Goal: Information Seeking & Learning: Check status

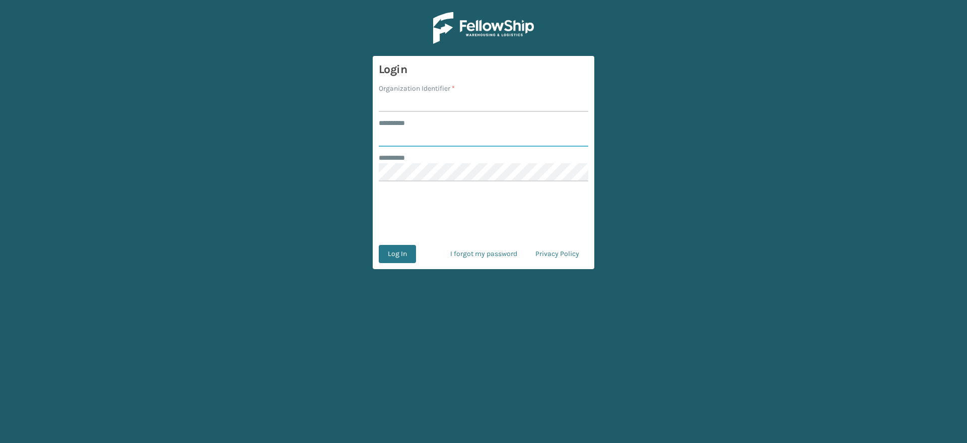
type input "**********"
click at [404, 107] on input "Organization Identifier *" at bounding box center [483, 103] width 209 height 18
type input "superadminorganization"
click at [392, 256] on button "Log In" at bounding box center [397, 254] width 37 height 18
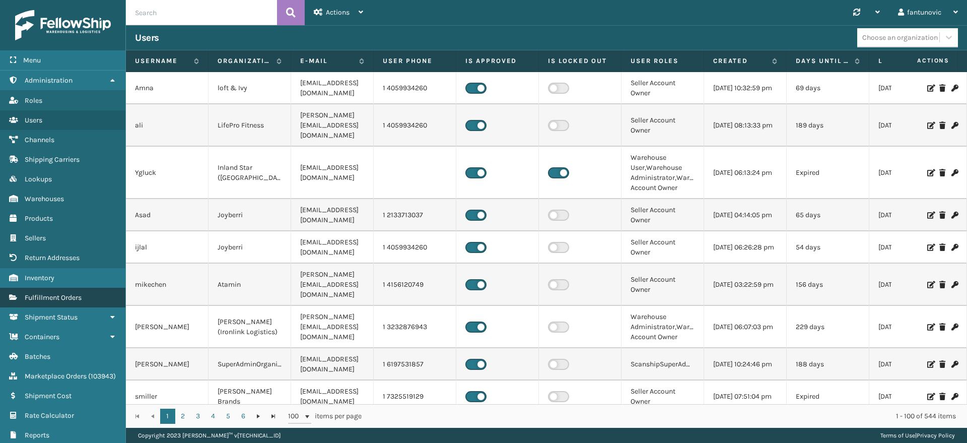
click at [71, 299] on span "Fulfillment Orders" at bounding box center [53, 297] width 57 height 9
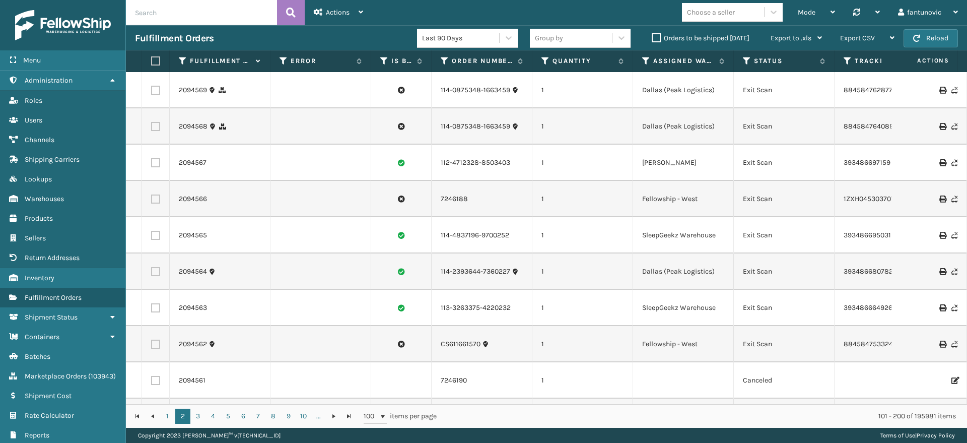
click at [210, 12] on input "text" at bounding box center [201, 12] width 151 height 25
paste input "2099841"
click at [210, 12] on input "text" at bounding box center [201, 12] width 151 height 25
type input "2099841"
click at [288, 12] on icon at bounding box center [291, 12] width 10 height 15
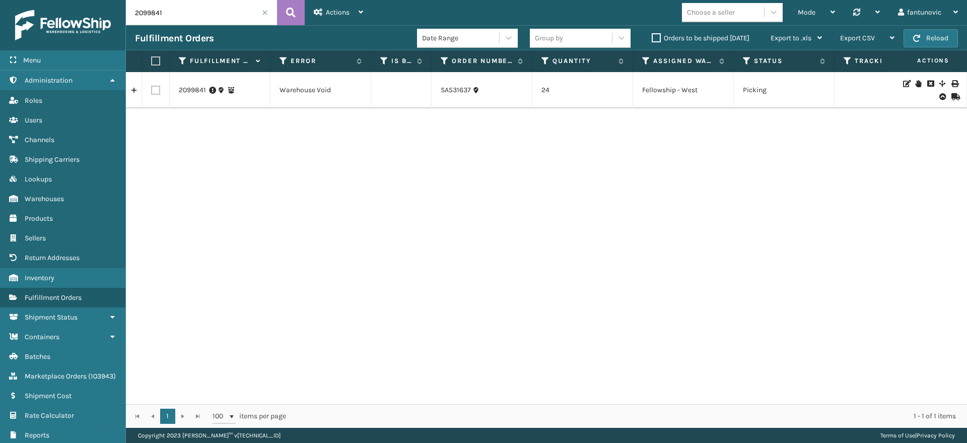
click at [137, 90] on link at bounding box center [134, 90] width 16 height 16
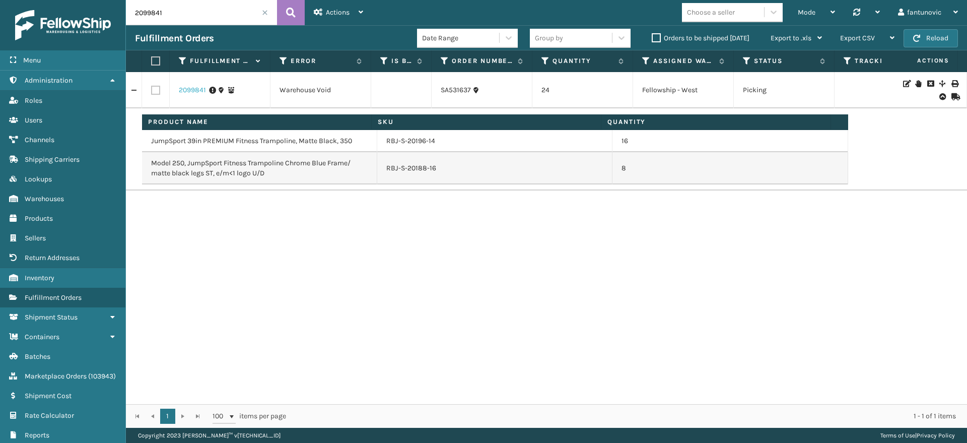
click at [186, 92] on link "2099841" at bounding box center [192, 90] width 27 height 10
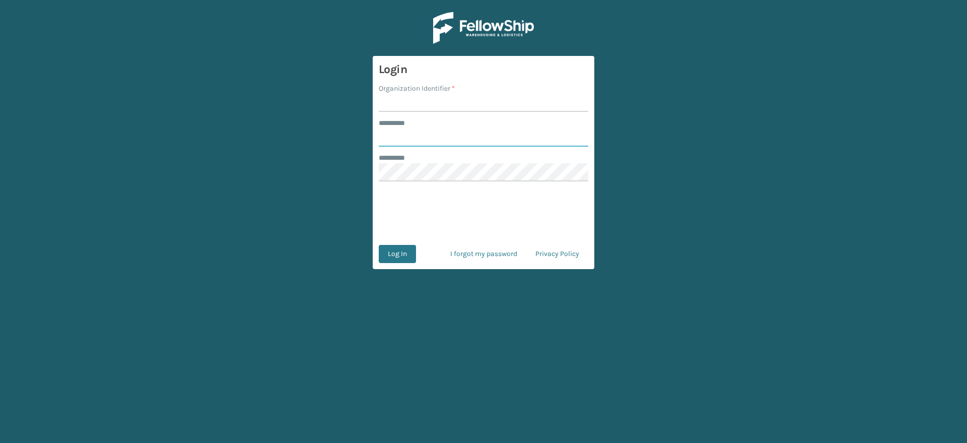
type input "**********"
click at [409, 100] on input "Organization Identifier *" at bounding box center [483, 103] width 209 height 18
type input "superadminorganization"
click at [387, 260] on button "Log In" at bounding box center [397, 254] width 37 height 18
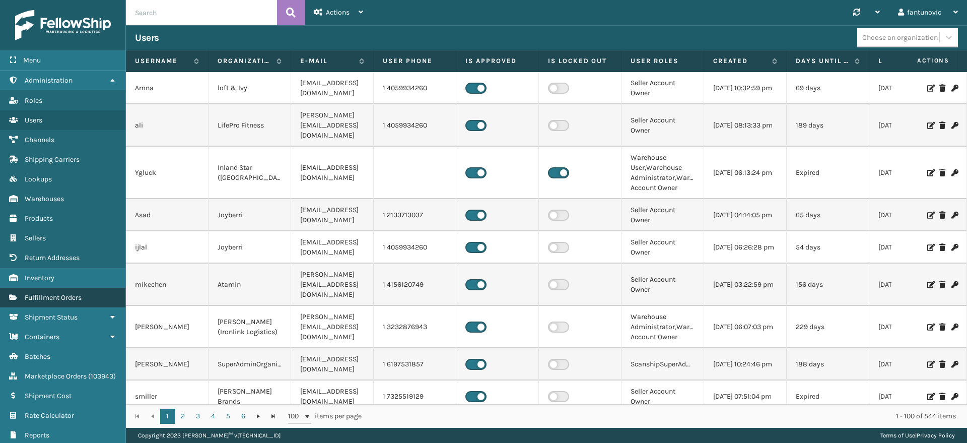
click at [74, 292] on link "Fulfillment Orders" at bounding box center [62, 298] width 125 height 20
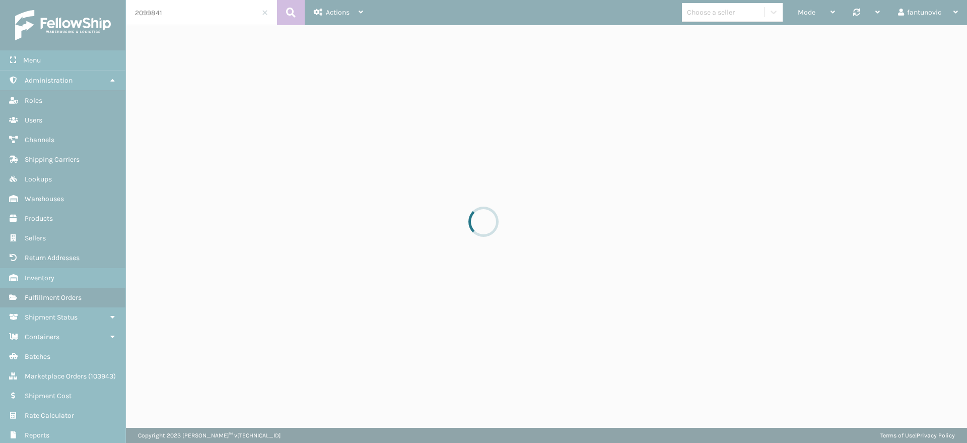
click at [192, 13] on div at bounding box center [483, 221] width 967 height 443
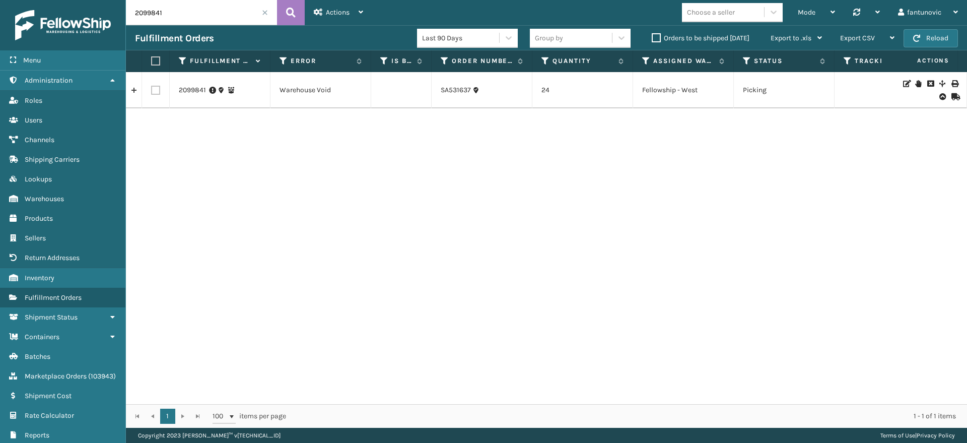
click at [189, 8] on input "2099841" at bounding box center [201, 12] width 151 height 25
paste input "6"
click at [298, 5] on button at bounding box center [291, 12] width 28 height 25
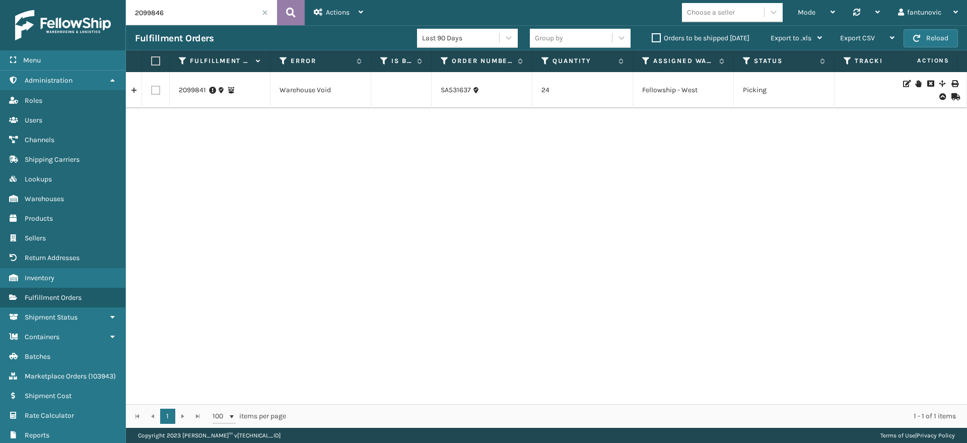
type input "2099846"
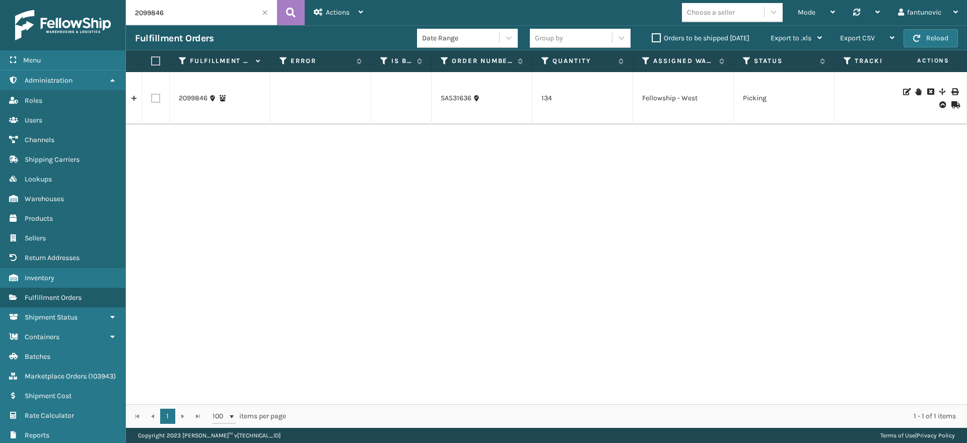
click at [136, 99] on link at bounding box center [134, 98] width 16 height 16
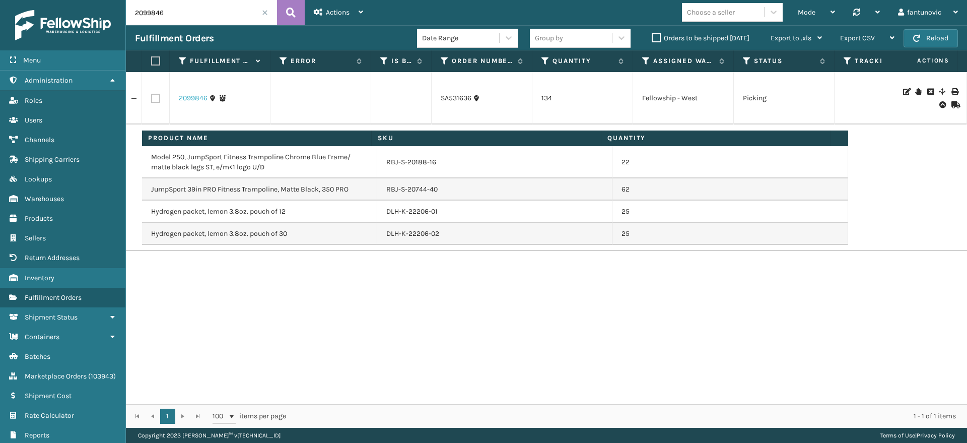
click at [202, 98] on link "2099846" at bounding box center [193, 98] width 29 height 10
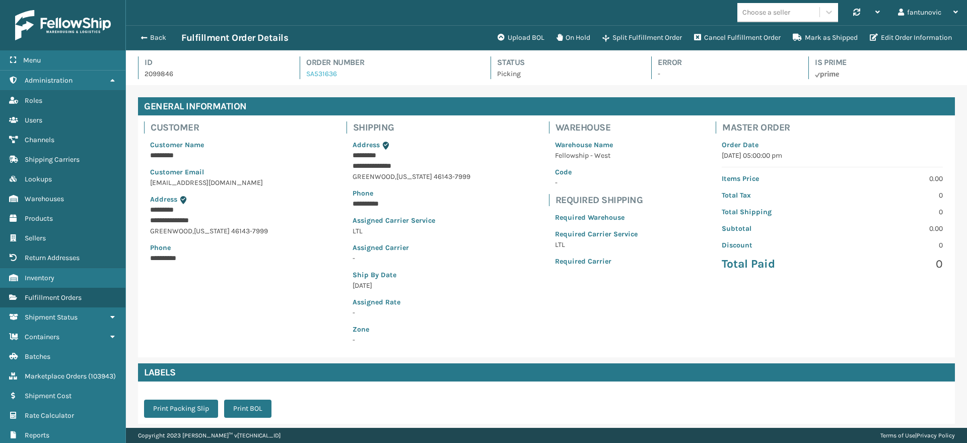
click at [318, 76] on link "SA531636" at bounding box center [321, 73] width 31 height 9
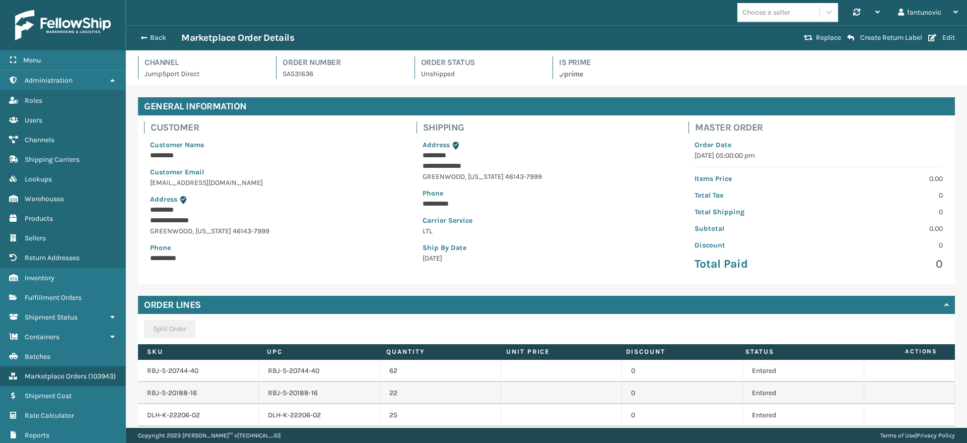
scroll to position [93, 0]
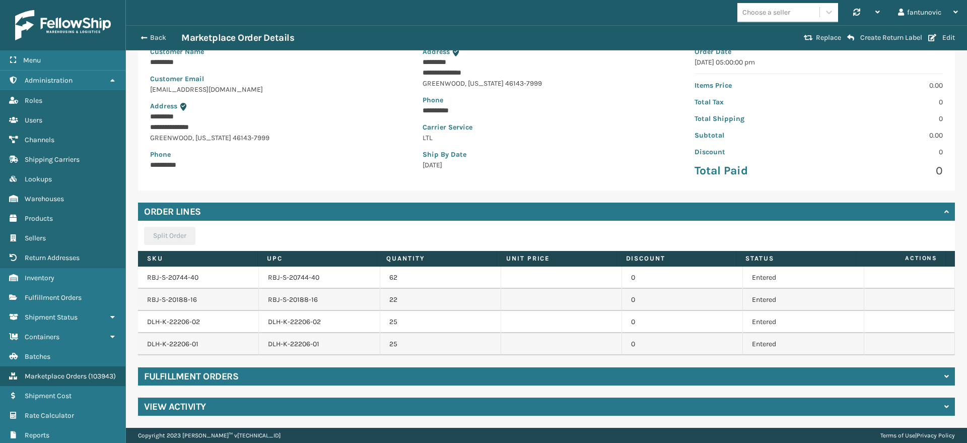
click at [505, 172] on div "**********" at bounding box center [546, 108] width 260 height 136
